Goal: Task Accomplishment & Management: Manage account settings

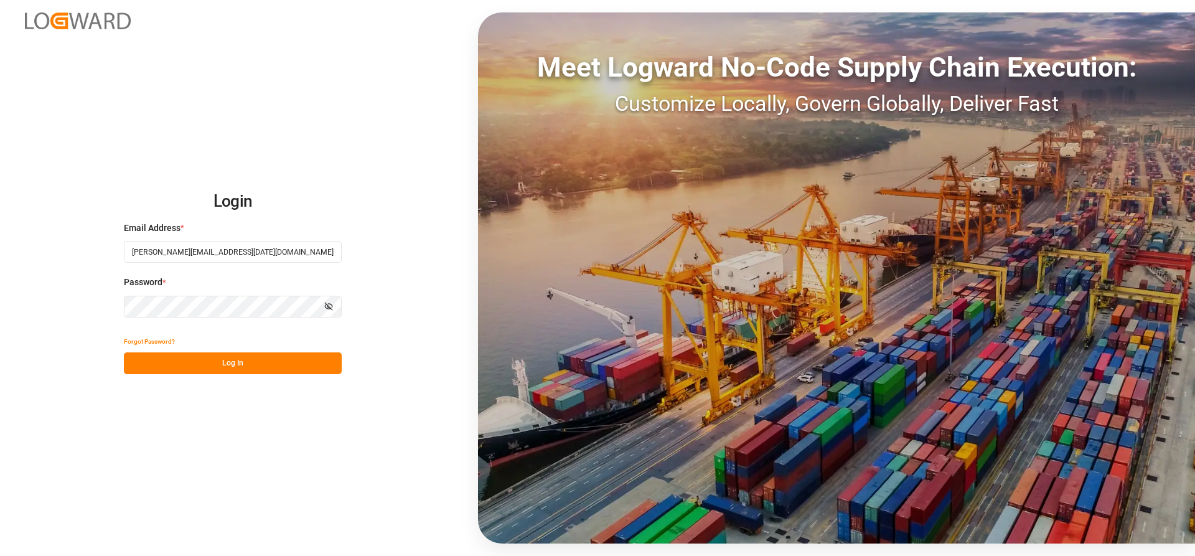
click at [180, 361] on button "Log In" at bounding box center [233, 363] width 218 height 22
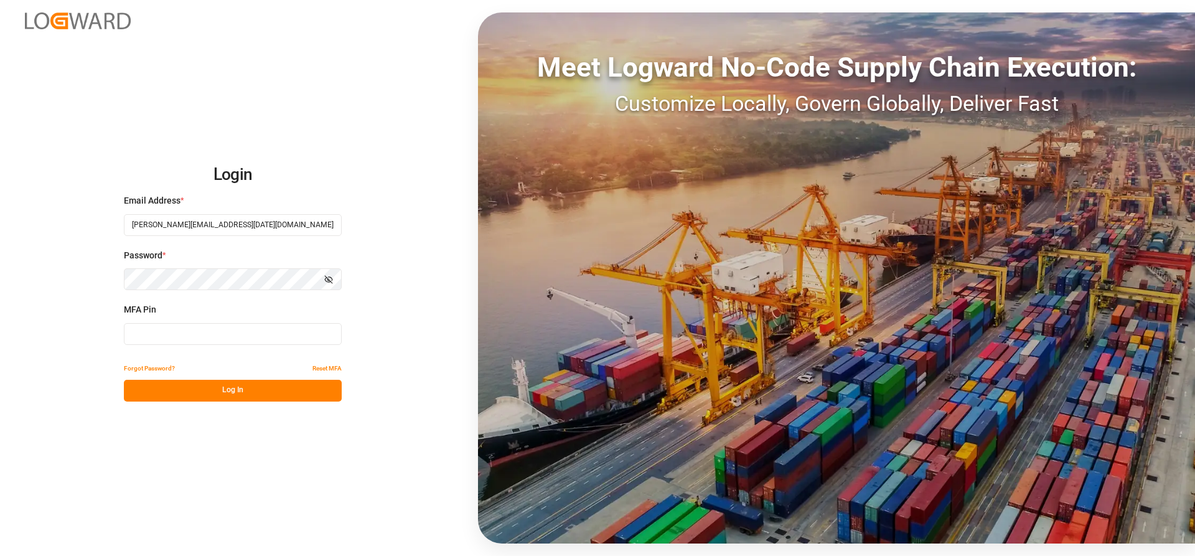
click at [189, 333] on input at bounding box center [233, 334] width 218 height 22
type input "759157"
click at [207, 391] on button "Log In" at bounding box center [233, 391] width 218 height 22
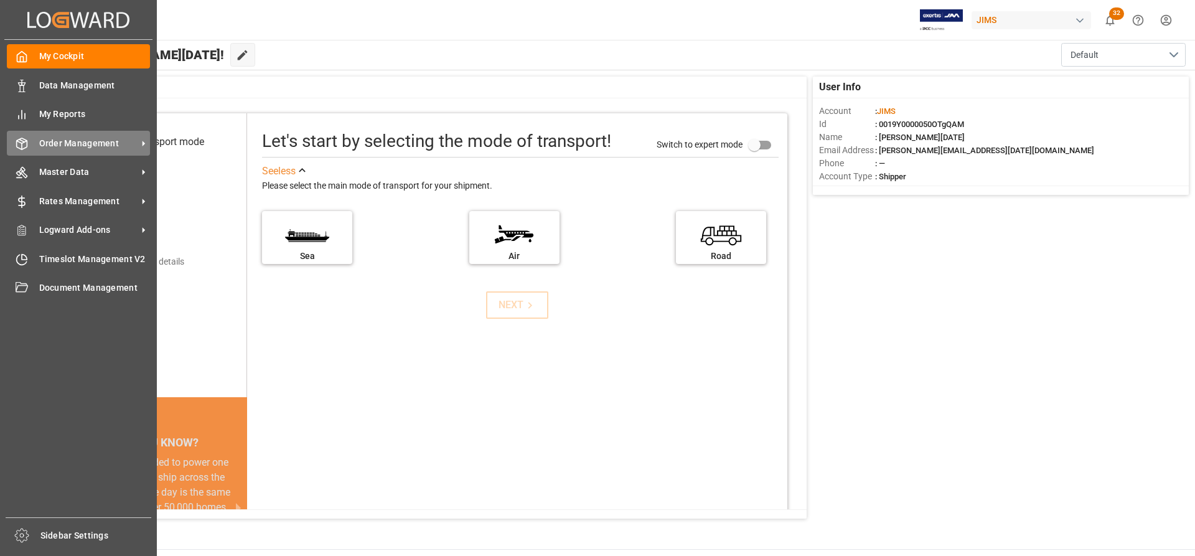
click at [65, 145] on span "Order Management" at bounding box center [88, 143] width 98 height 13
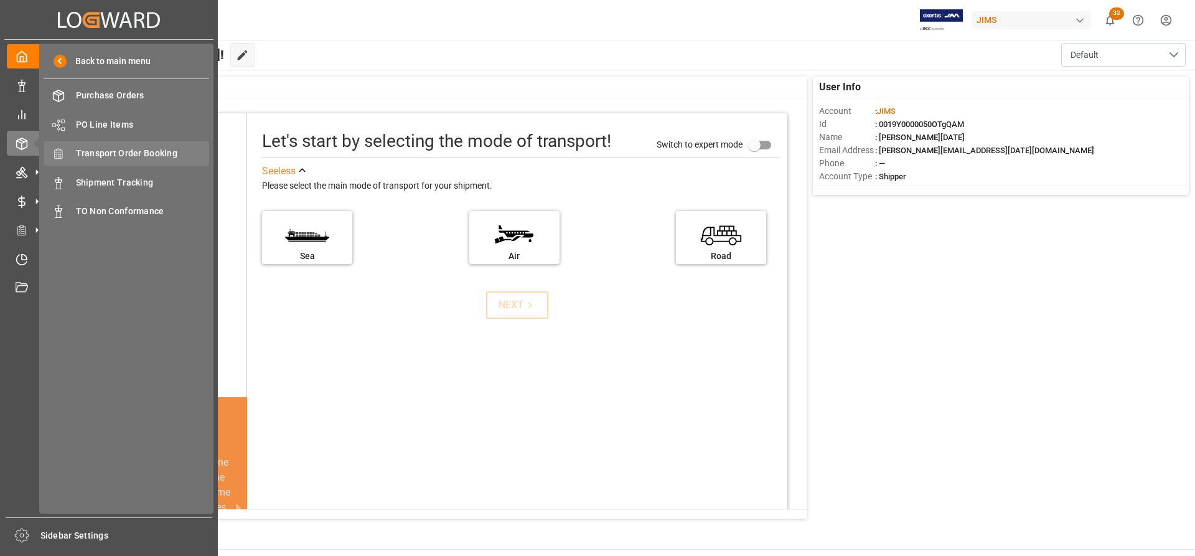
click at [136, 155] on span "Transport Order Booking" at bounding box center [143, 153] width 134 height 13
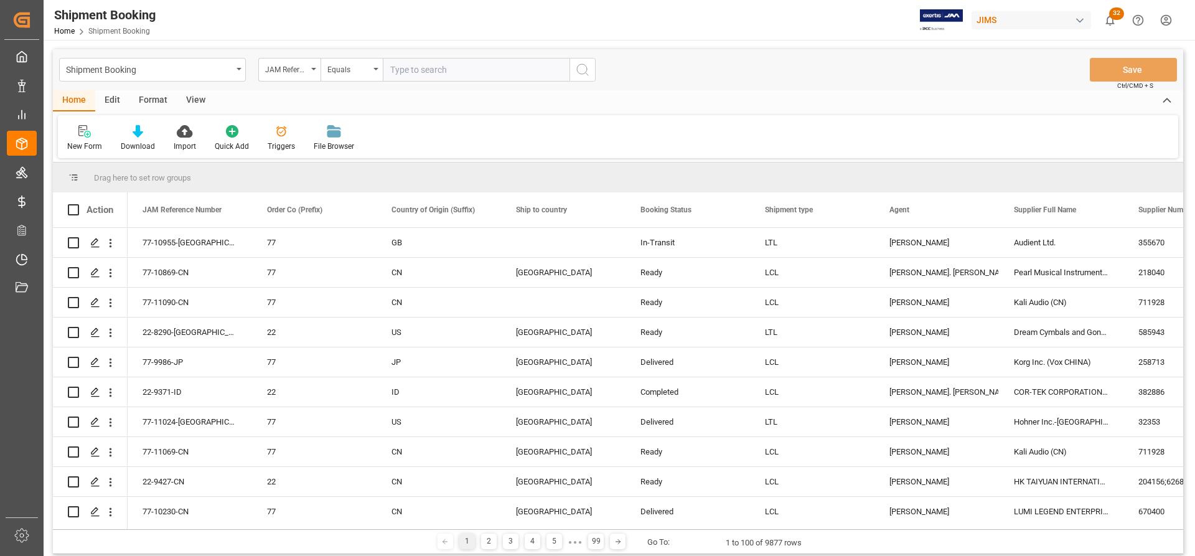
click at [411, 70] on input "text" at bounding box center [476, 70] width 187 height 24
type input "77-10897-us"
click at [578, 71] on icon "search button" at bounding box center [582, 69] width 15 height 15
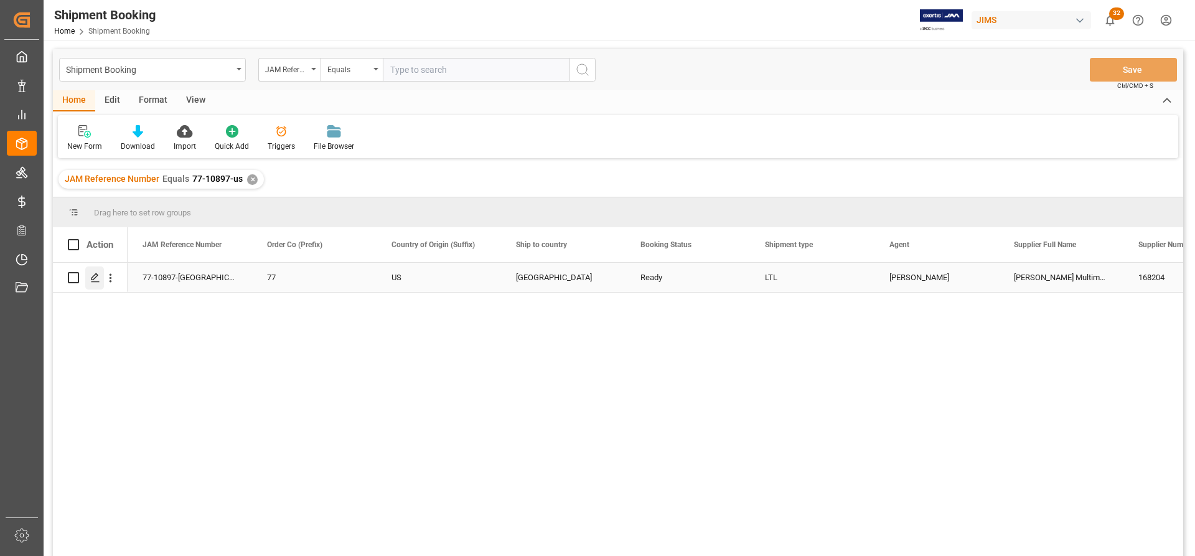
click at [95, 276] on icon "Press SPACE to select this row." at bounding box center [95, 277] width 10 height 10
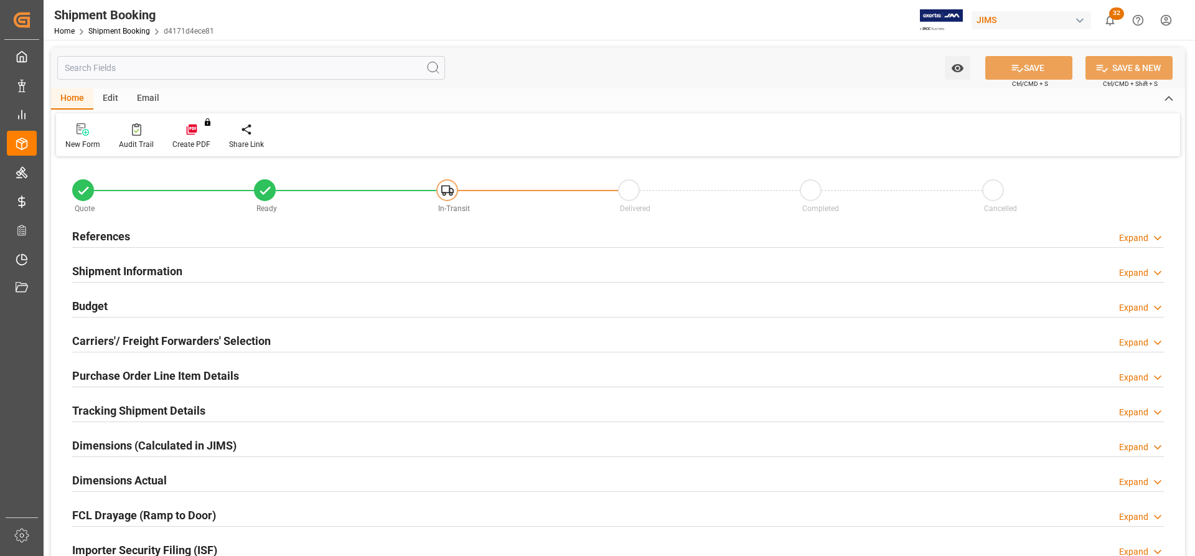
type input "0"
type input "[DATE] 00:00"
type input "[DATE]"
click at [94, 240] on h2 "References" at bounding box center [101, 236] width 58 height 17
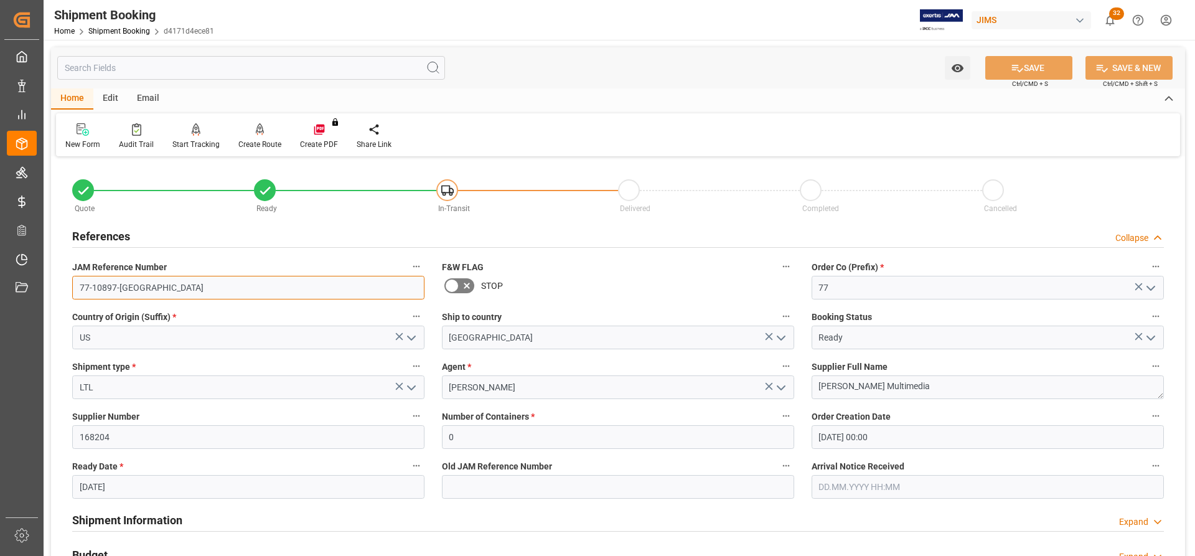
drag, startPoint x: 136, startPoint y: 288, endPoint x: 82, endPoint y: 282, distance: 54.4
click at [56, 284] on div "Quote Ready In-Transit Delivered Completed Cancelled References Collapse JAM Re…" at bounding box center [618, 546] width 1134 height 773
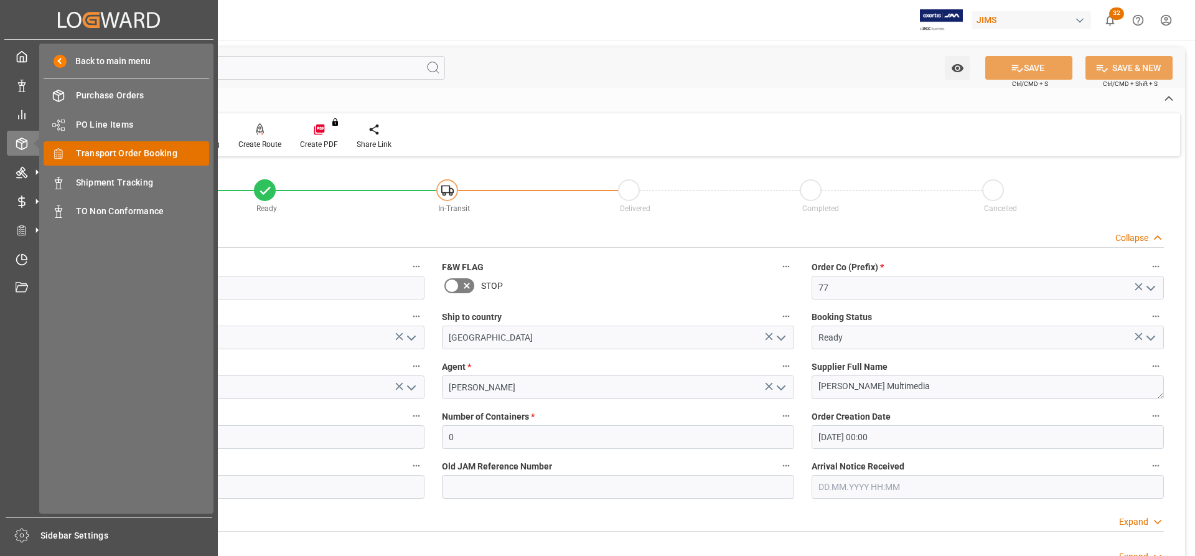
click at [95, 151] on span "Transport Order Booking" at bounding box center [143, 153] width 134 height 13
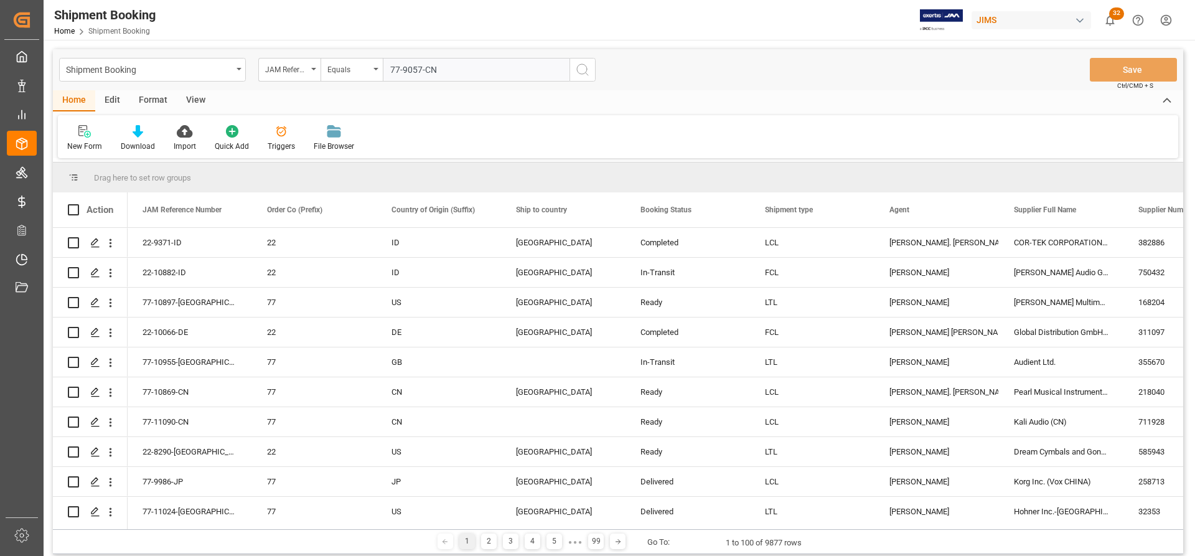
type input "77-9057-CN"
click at [580, 75] on icon "search button" at bounding box center [582, 69] width 15 height 15
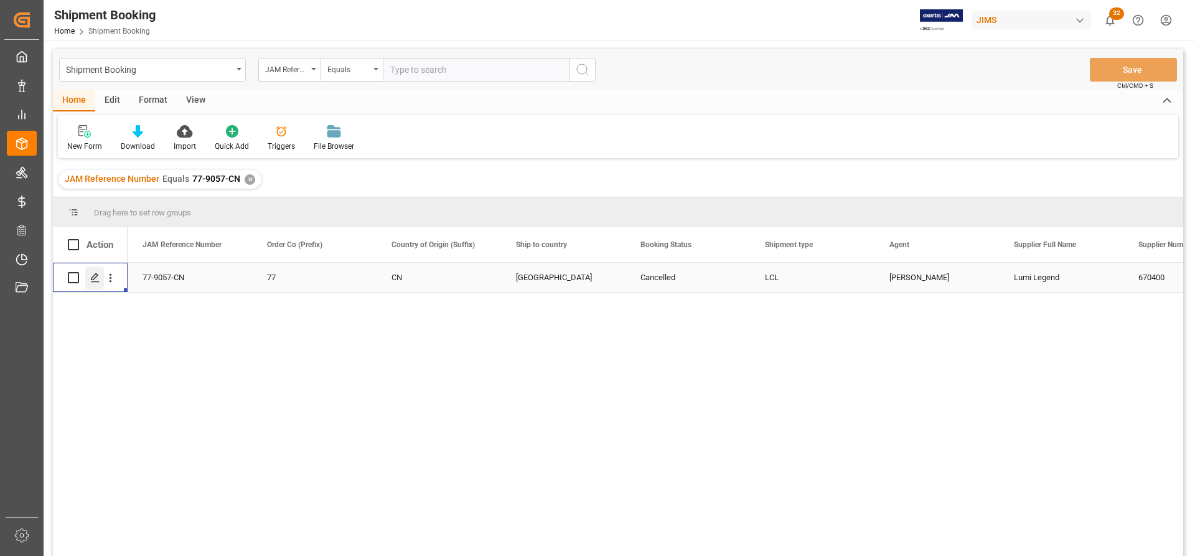
click at [93, 282] on icon "Press SPACE to select this row." at bounding box center [95, 277] width 10 height 10
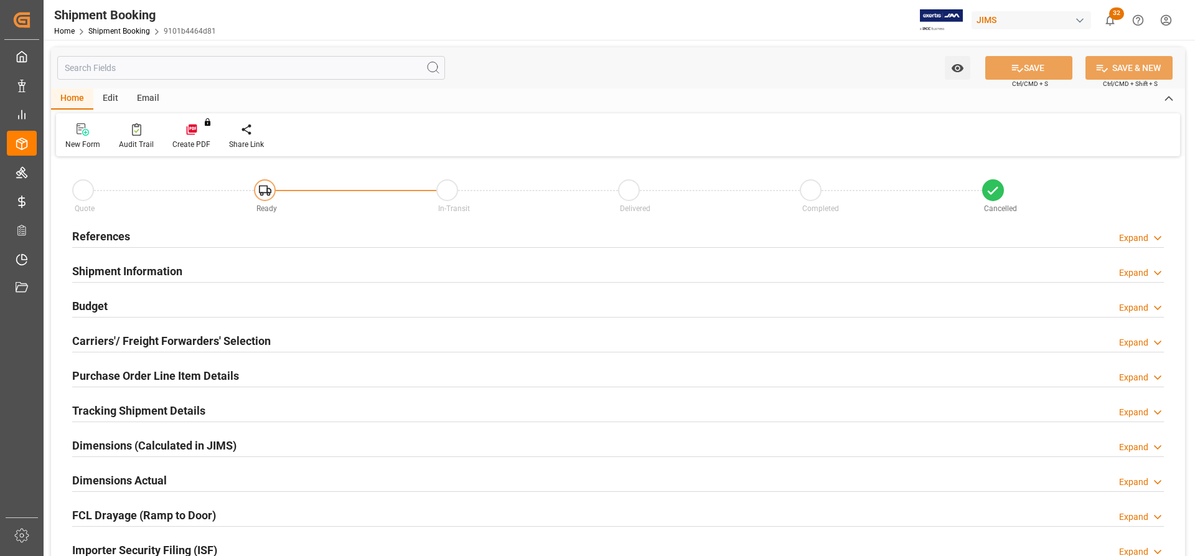
type input "0"
type input "[DATE]"
click at [85, 229] on h2 "References" at bounding box center [101, 236] width 58 height 17
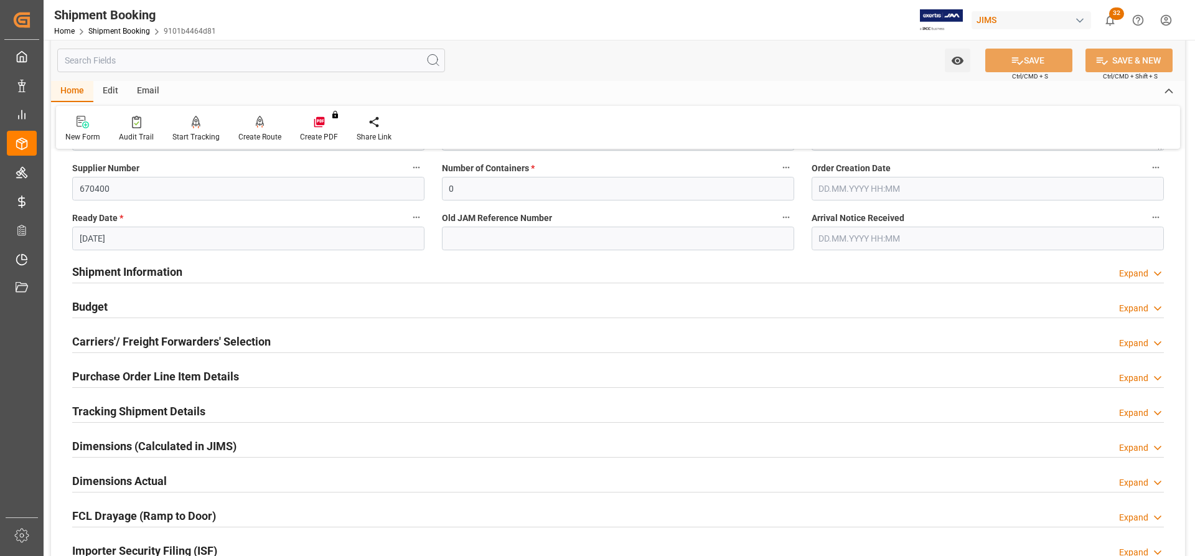
scroll to position [249, 0]
click at [144, 346] on h2 "Carriers'/ Freight Forwarders' Selection" at bounding box center [171, 340] width 198 height 17
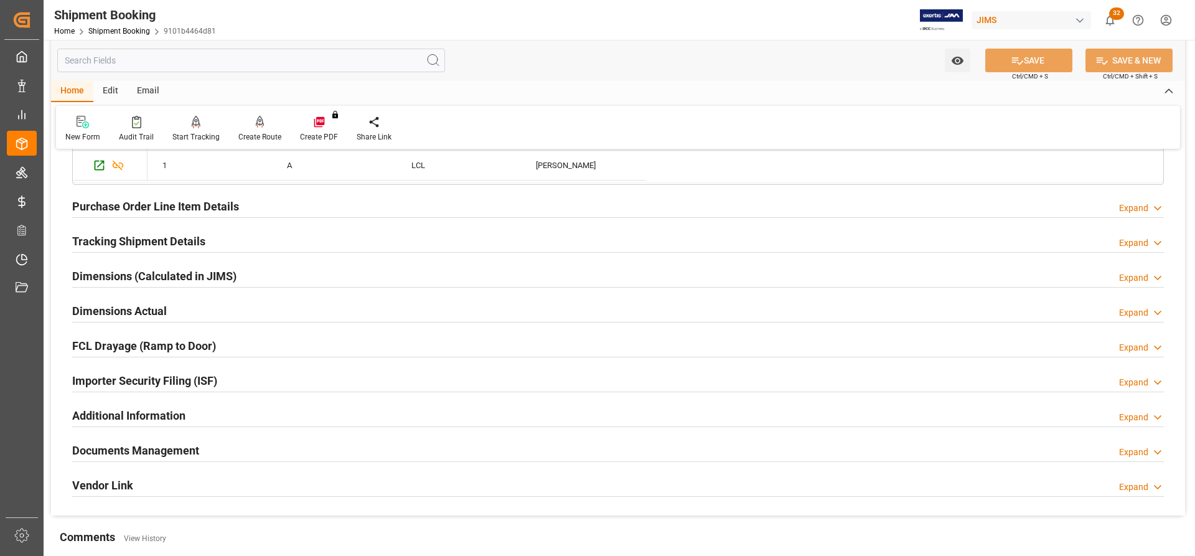
scroll to position [747, 0]
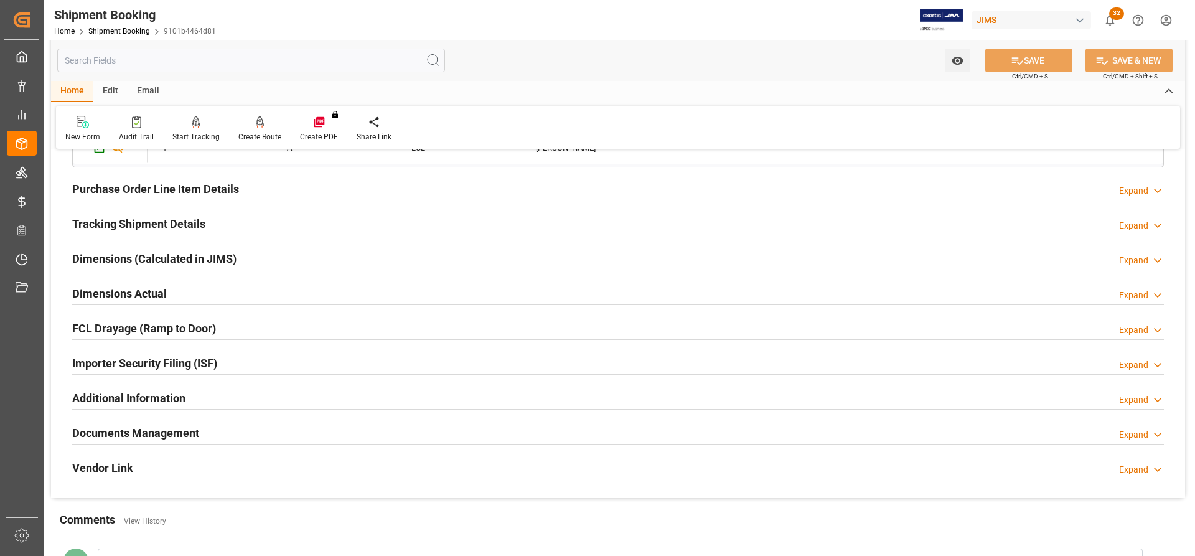
click at [95, 261] on h2 "Dimensions (Calculated in JIMS)" at bounding box center [154, 258] width 164 height 17
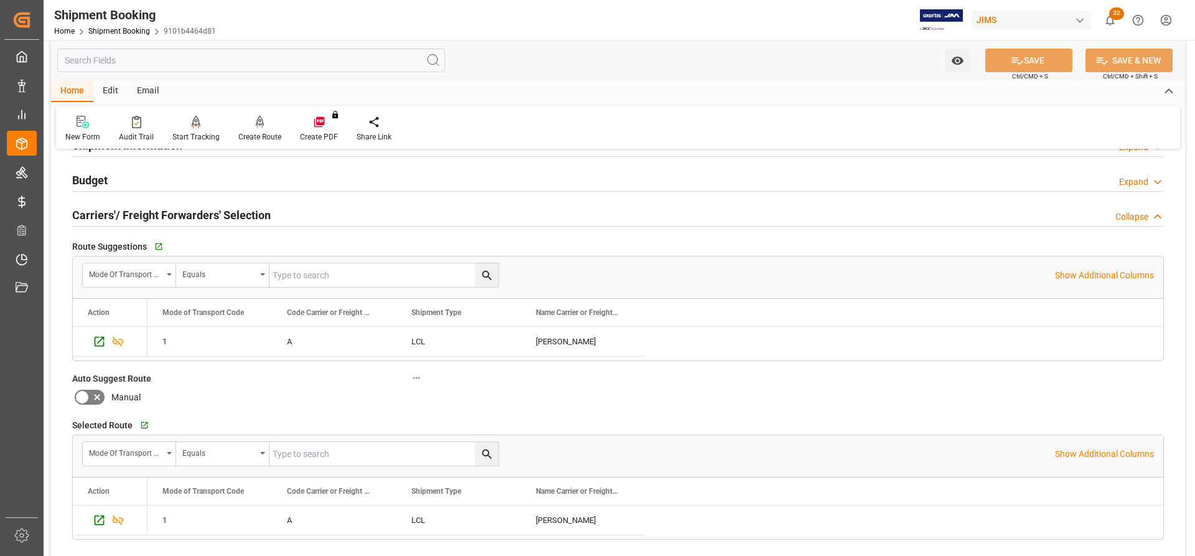
scroll to position [373, 0]
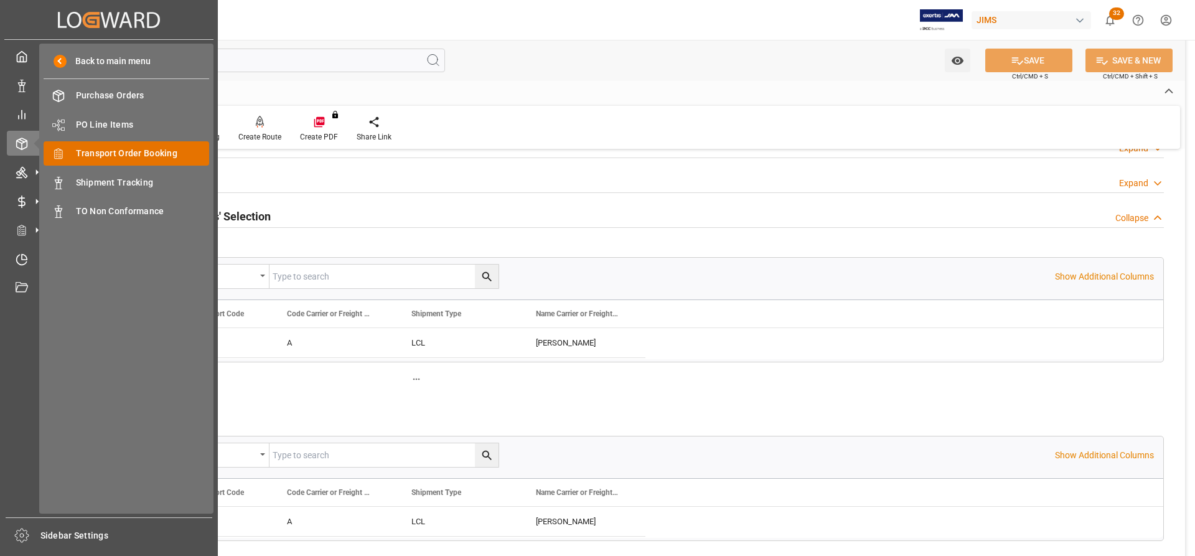
click at [112, 149] on span "Transport Order Booking" at bounding box center [143, 153] width 134 height 13
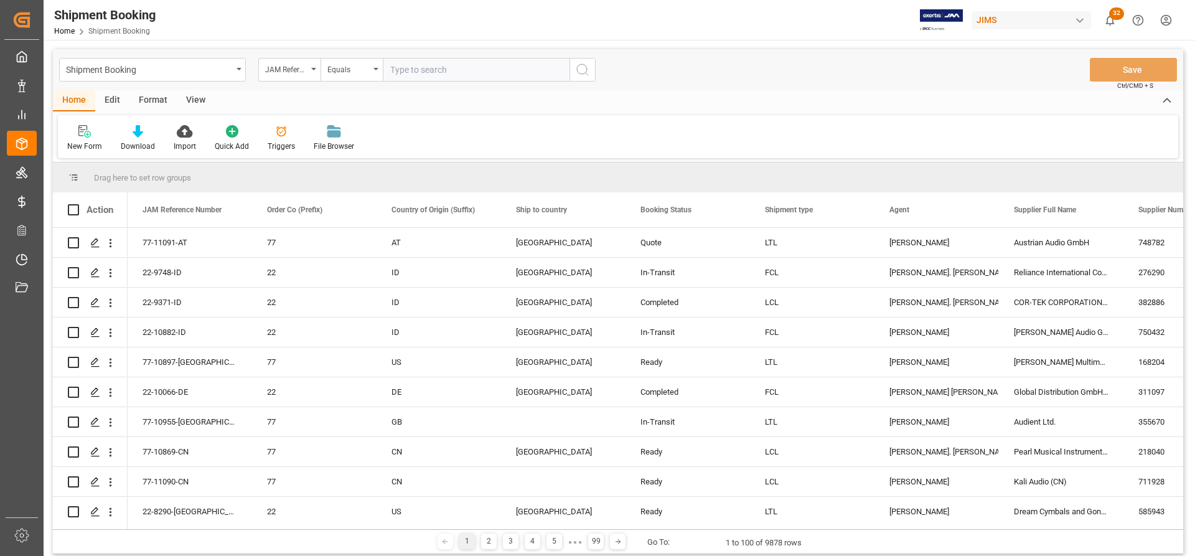
click at [409, 68] on input "text" at bounding box center [476, 70] width 187 height 24
click at [409, 68] on input "77-10590-TW" at bounding box center [476, 70] width 187 height 24
type input "77-10590-TW"
drag, startPoint x: 582, startPoint y: 67, endPoint x: 574, endPoint y: 75, distance: 11.0
click at [582, 67] on icon "search button" at bounding box center [582, 69] width 15 height 15
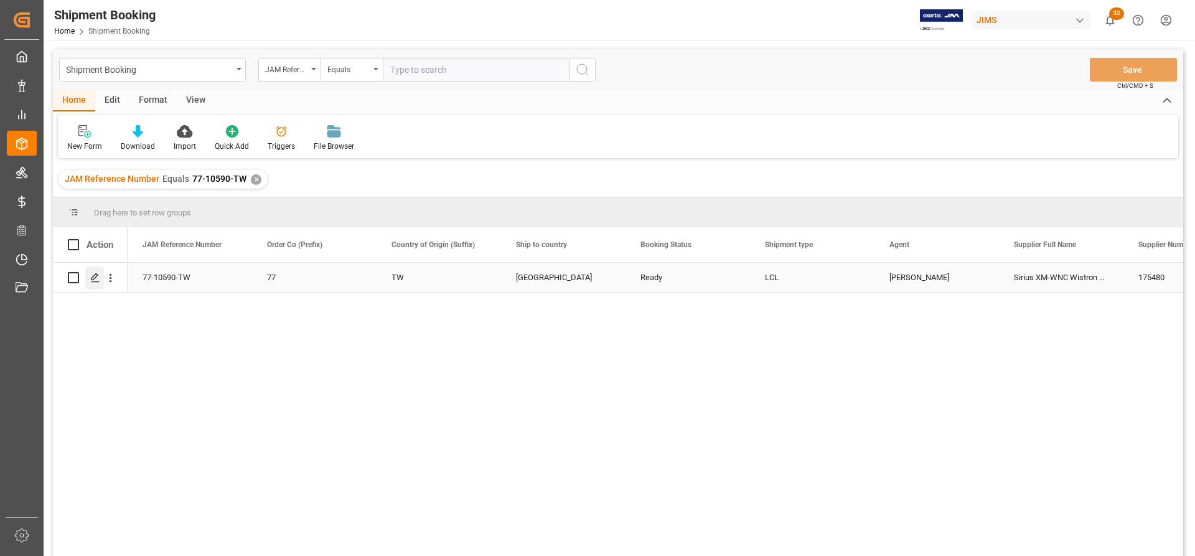
click at [91, 278] on icon "Press SPACE to select this row." at bounding box center [95, 277] width 10 height 10
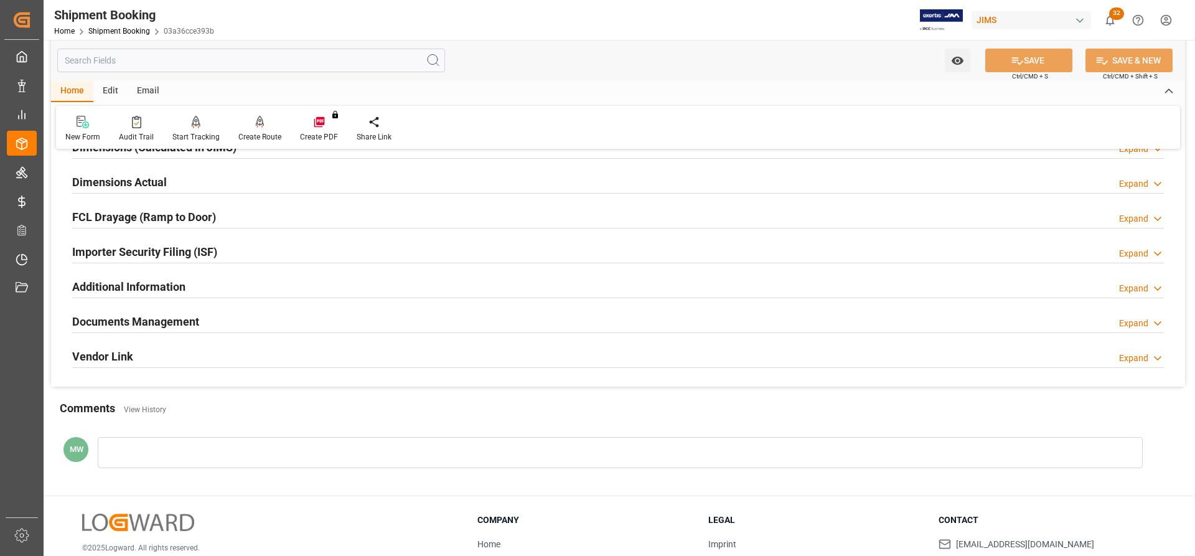
scroll to position [311, 0]
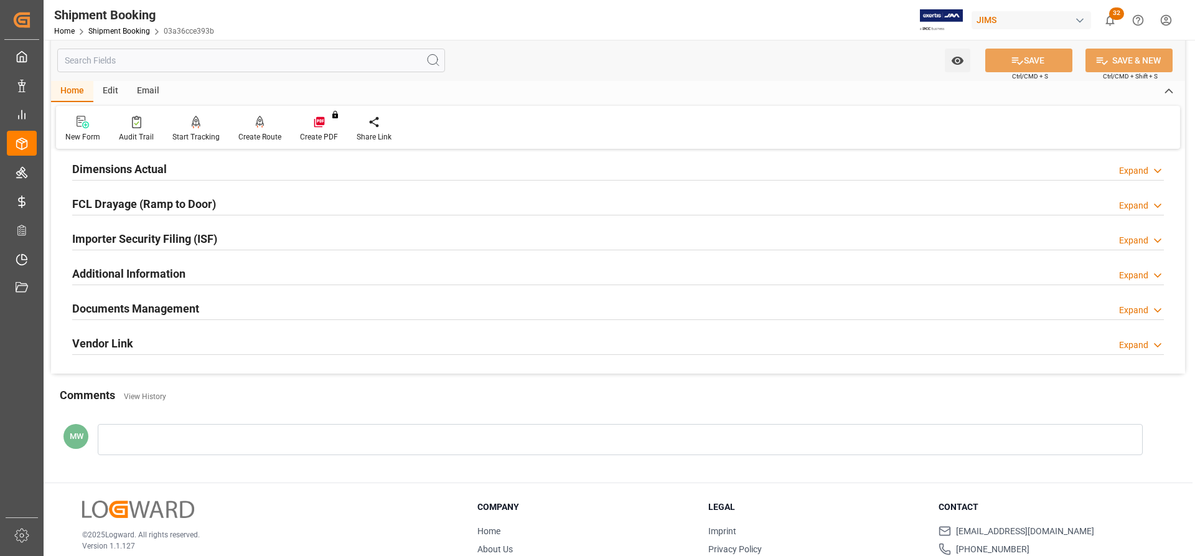
click at [139, 305] on h2 "Documents Management" at bounding box center [135, 308] width 127 height 17
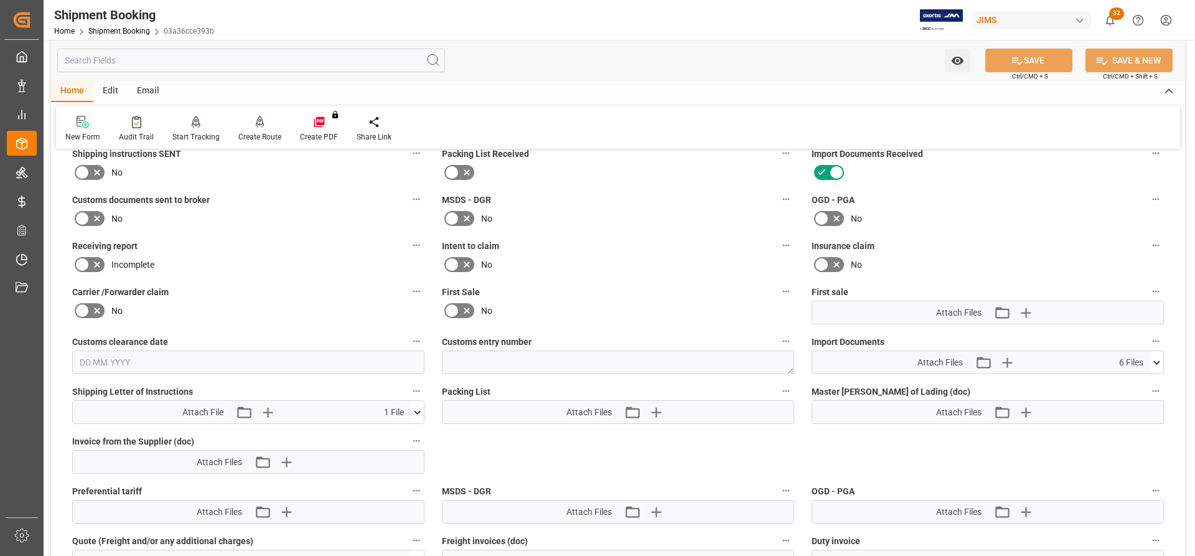
scroll to position [498, 0]
click at [1159, 357] on icon at bounding box center [1156, 361] width 13 height 13
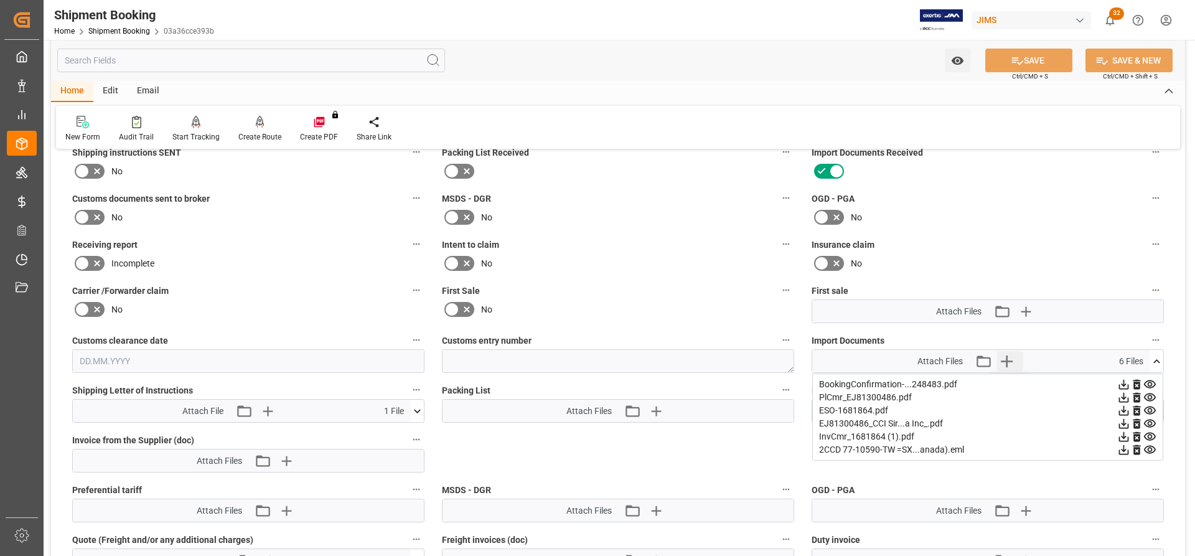
click at [1011, 361] on icon "button" at bounding box center [1006, 361] width 20 height 20
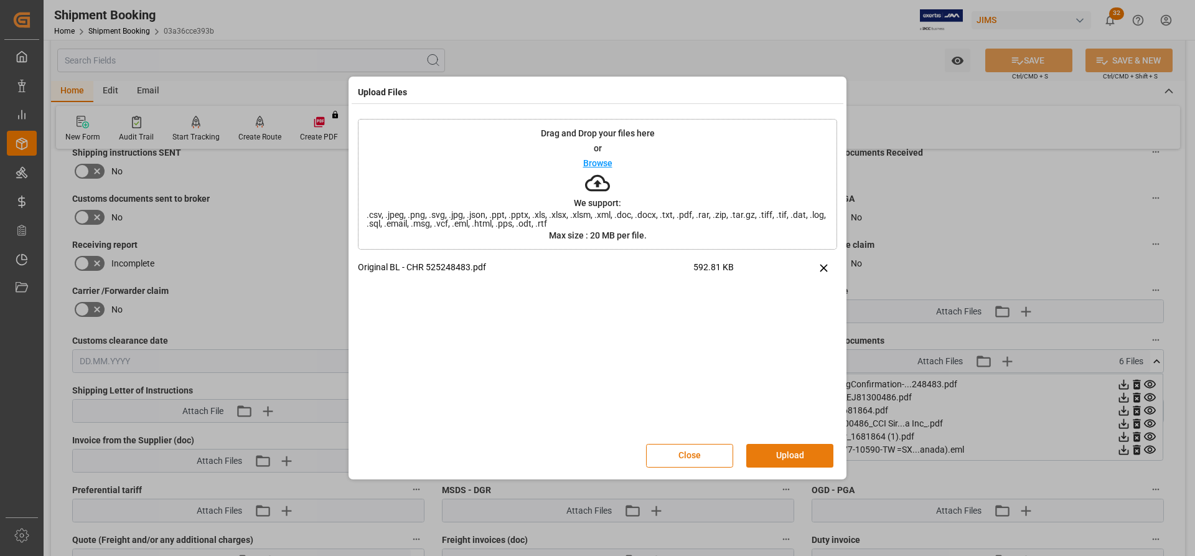
click at [788, 460] on button "Upload" at bounding box center [789, 456] width 87 height 24
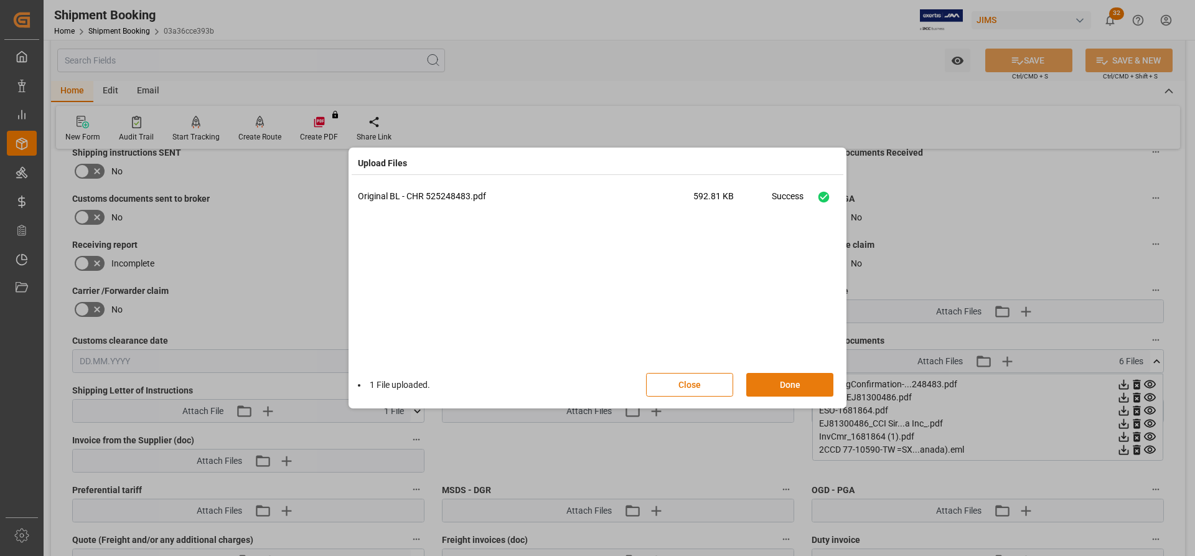
click at [786, 392] on button "Done" at bounding box center [789, 385] width 87 height 24
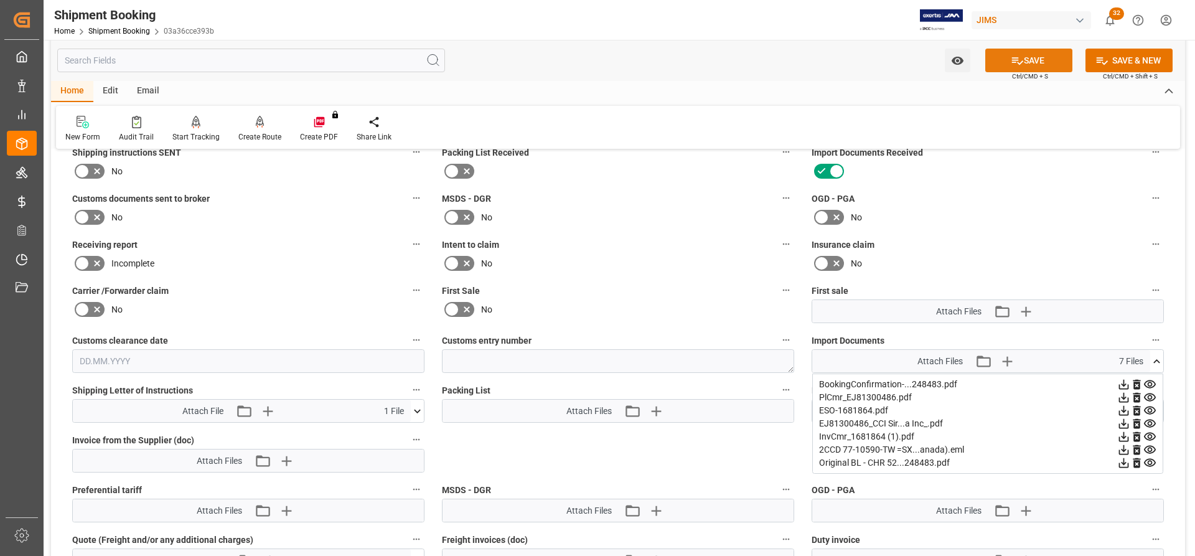
click at [1045, 68] on button "SAVE" at bounding box center [1028, 61] width 87 height 24
click at [895, 450] on div "2CCD 77-10590-TW =SX...anada).eml" at bounding box center [987, 449] width 337 height 13
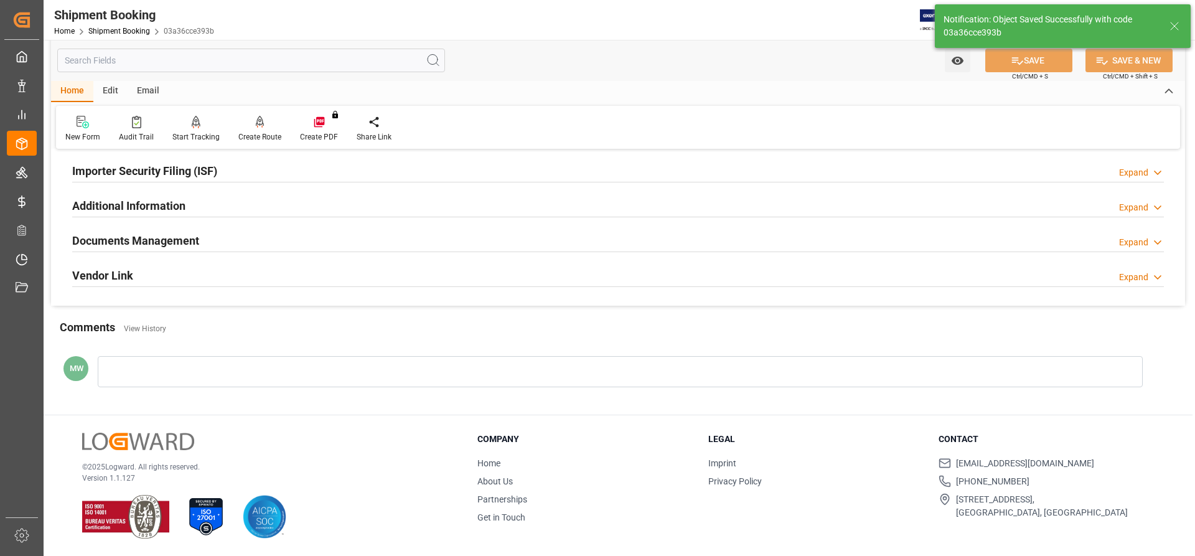
scroll to position [378, 0]
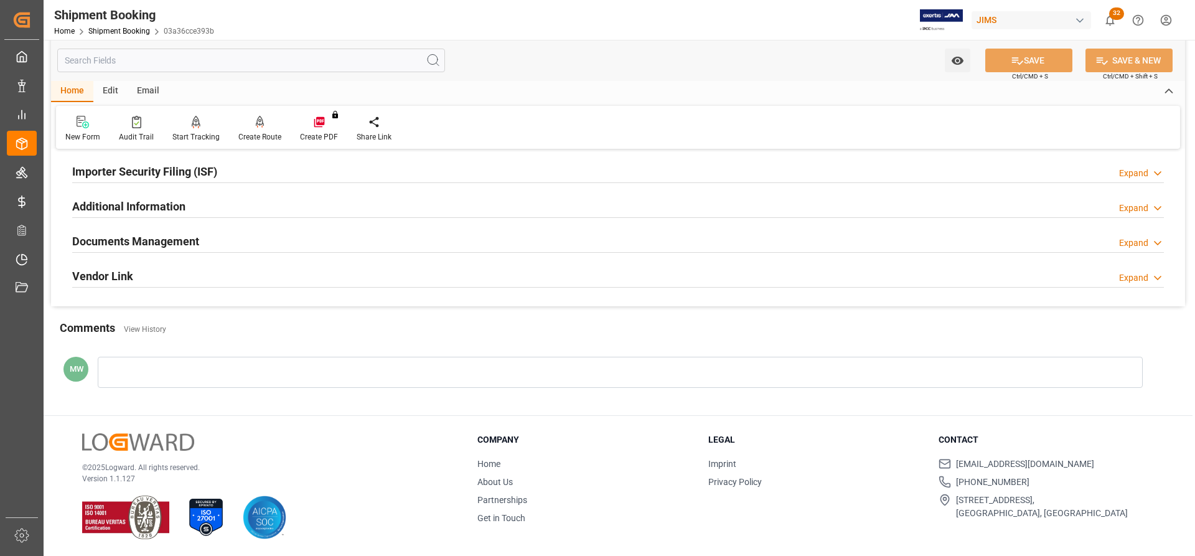
click at [1162, 239] on icon at bounding box center [1157, 242] width 12 height 13
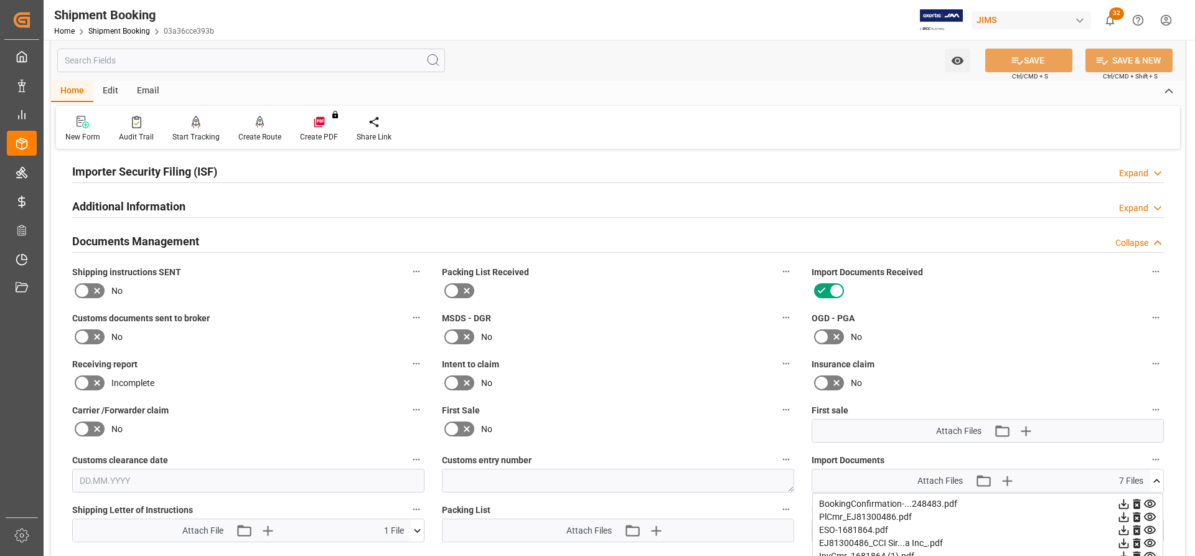
scroll to position [498, 0]
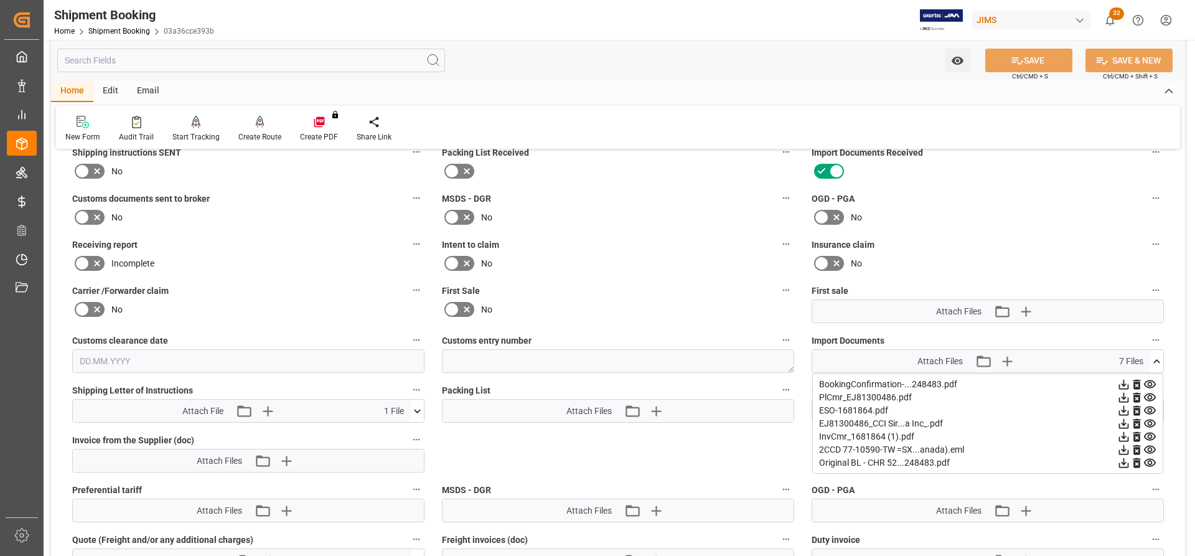
click at [1123, 452] on icon at bounding box center [1123, 449] width 13 height 13
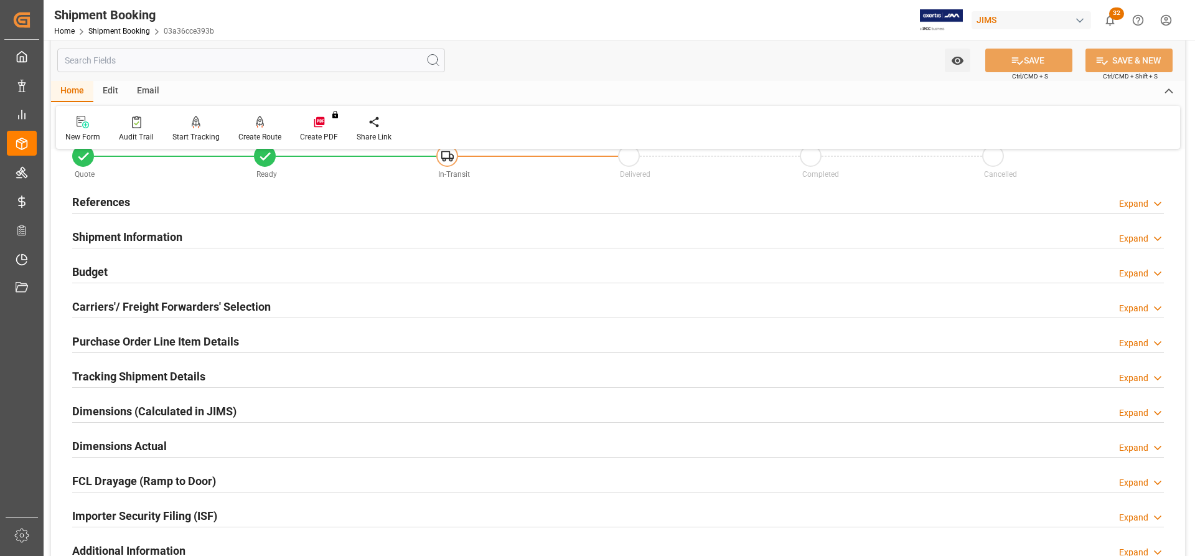
scroll to position [124, 0]
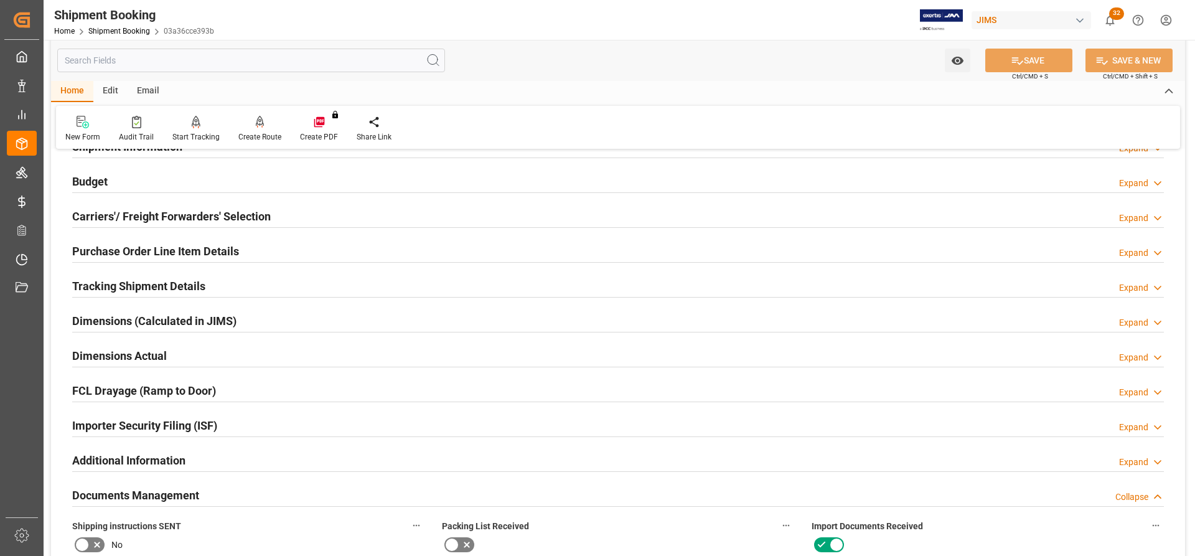
click at [91, 355] on h2 "Dimensions Actual" at bounding box center [119, 355] width 95 height 17
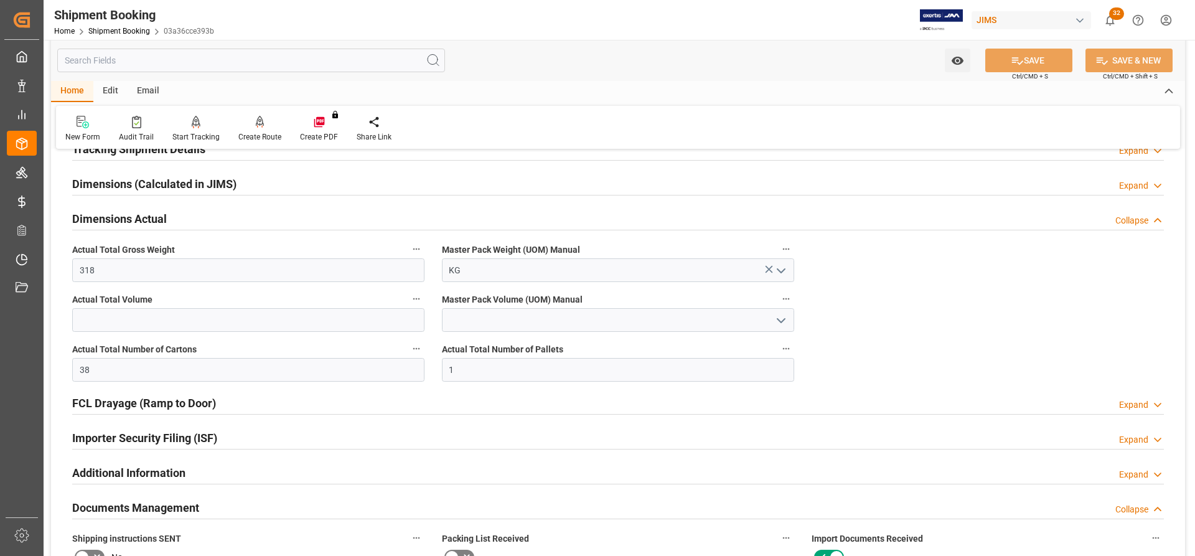
scroll to position [311, 0]
